Goal: Information Seeking & Learning: Learn about a topic

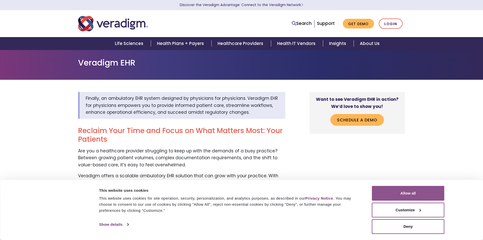
click at [406, 191] on button "Allow all" at bounding box center [408, 193] width 73 height 15
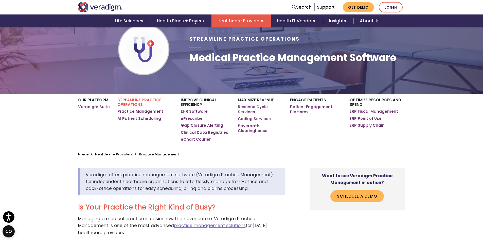
scroll to position [51, 0]
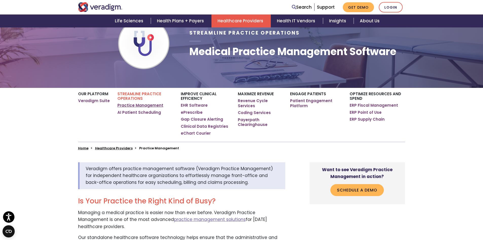
click at [147, 106] on link "Practice Management" at bounding box center [140, 105] width 46 height 5
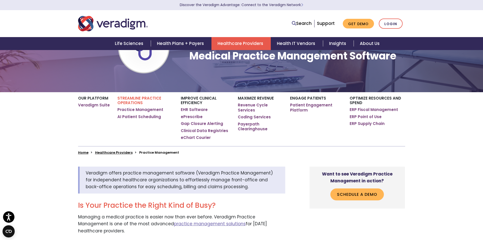
scroll to position [51, 0]
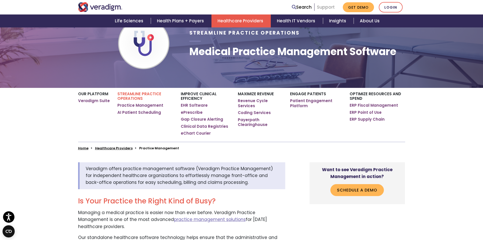
click at [323, 6] on link "Support" at bounding box center [326, 7] width 18 height 6
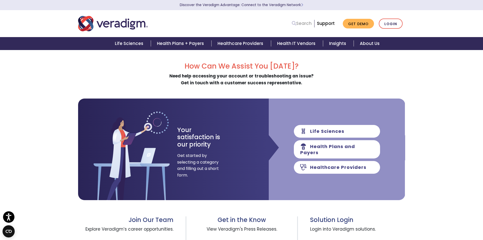
click at [306, 21] on link "Search" at bounding box center [302, 23] width 20 height 7
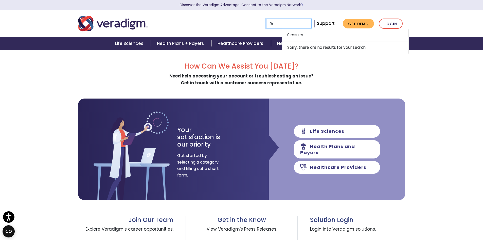
type input "R"
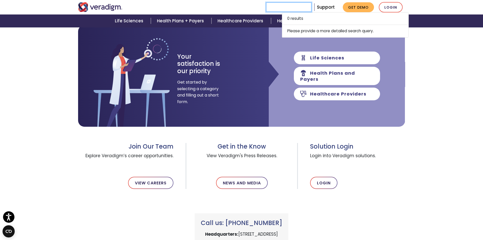
scroll to position [76, 0]
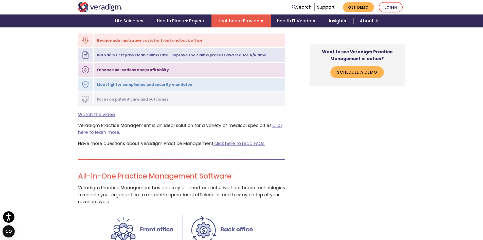
scroll to position [609, 0]
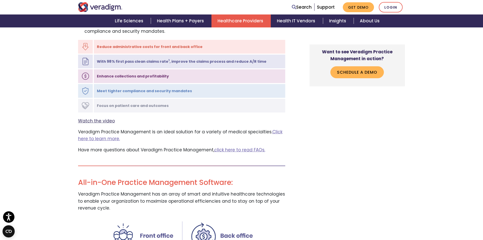
click at [106, 118] on link "Watch the video" at bounding box center [96, 121] width 37 height 6
